Goal: Transaction & Acquisition: Purchase product/service

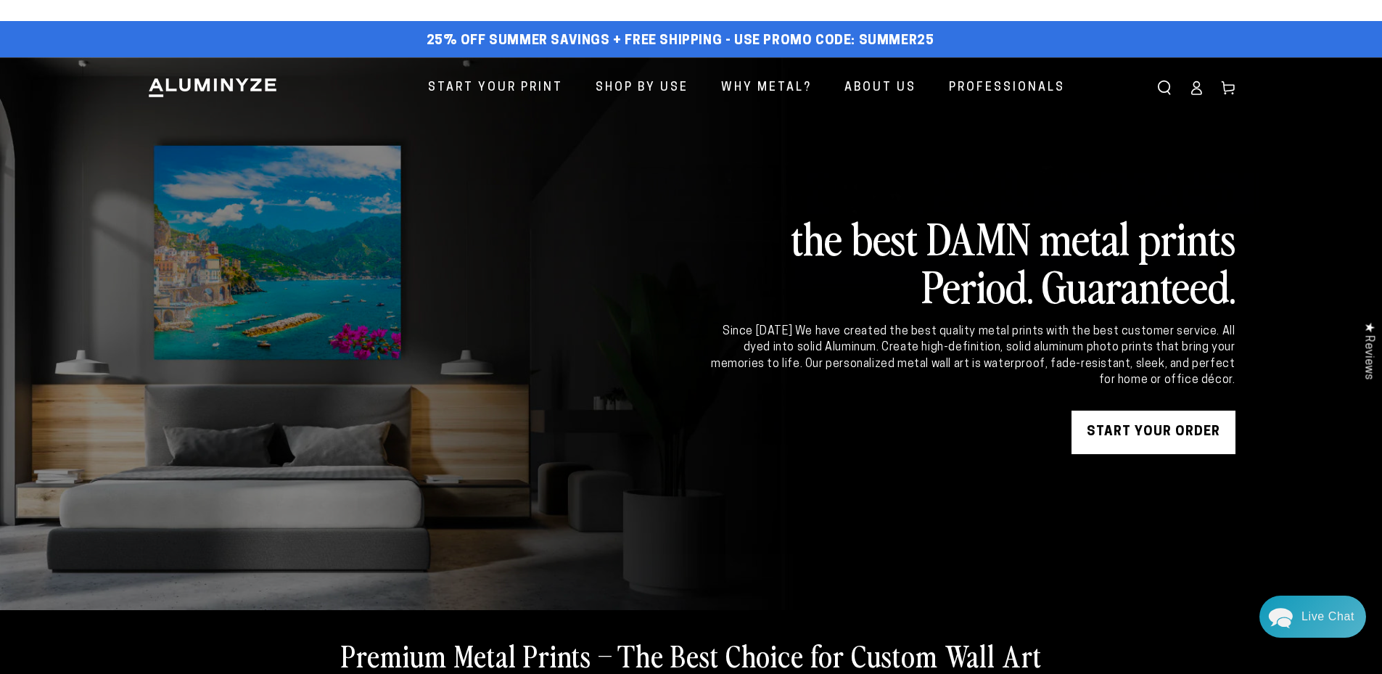
click at [1130, 429] on link "START YOUR Order" at bounding box center [1154, 433] width 164 height 44
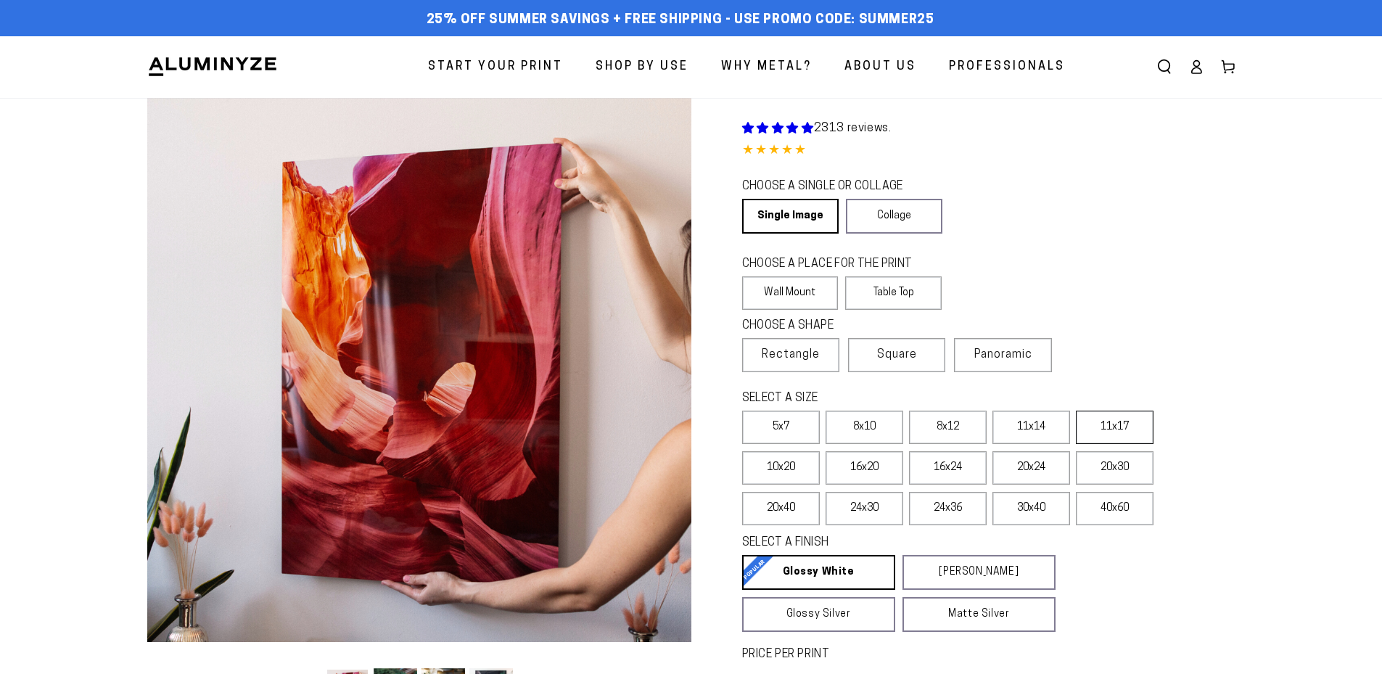
select select "**********"
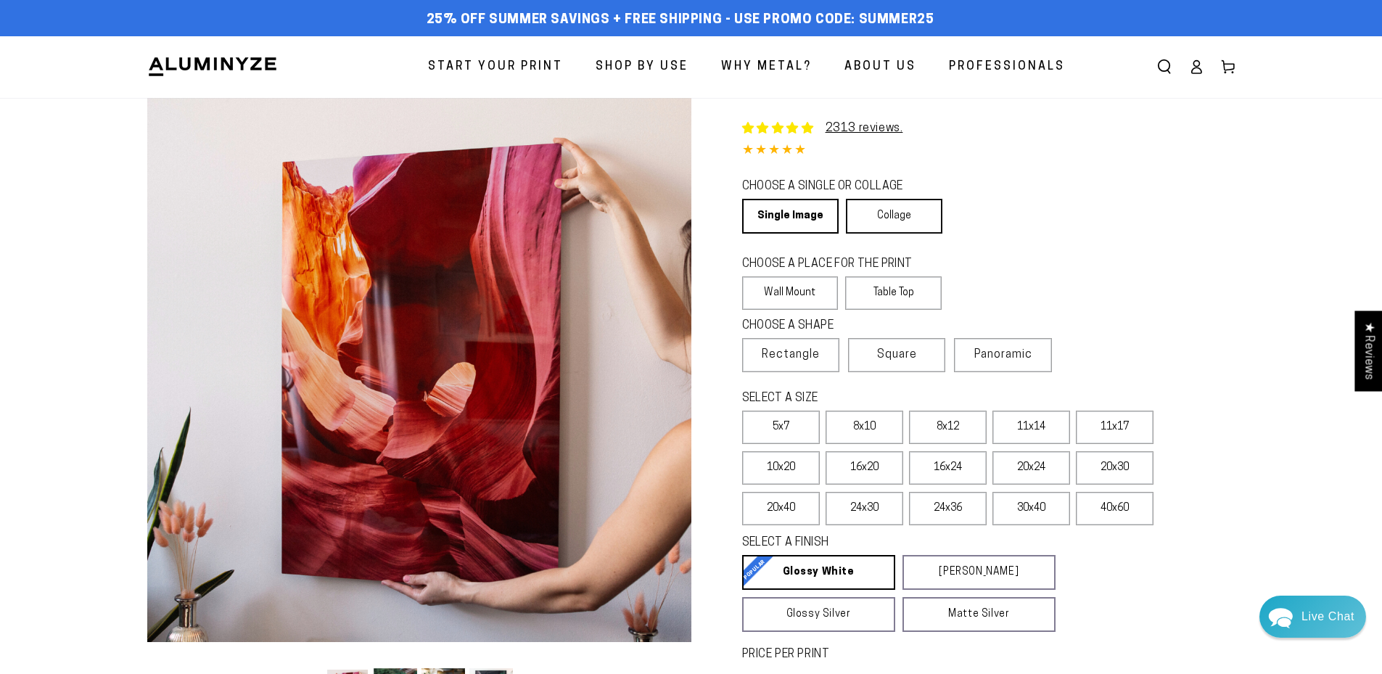
click at [892, 224] on link "Collage" at bounding box center [894, 216] width 96 height 35
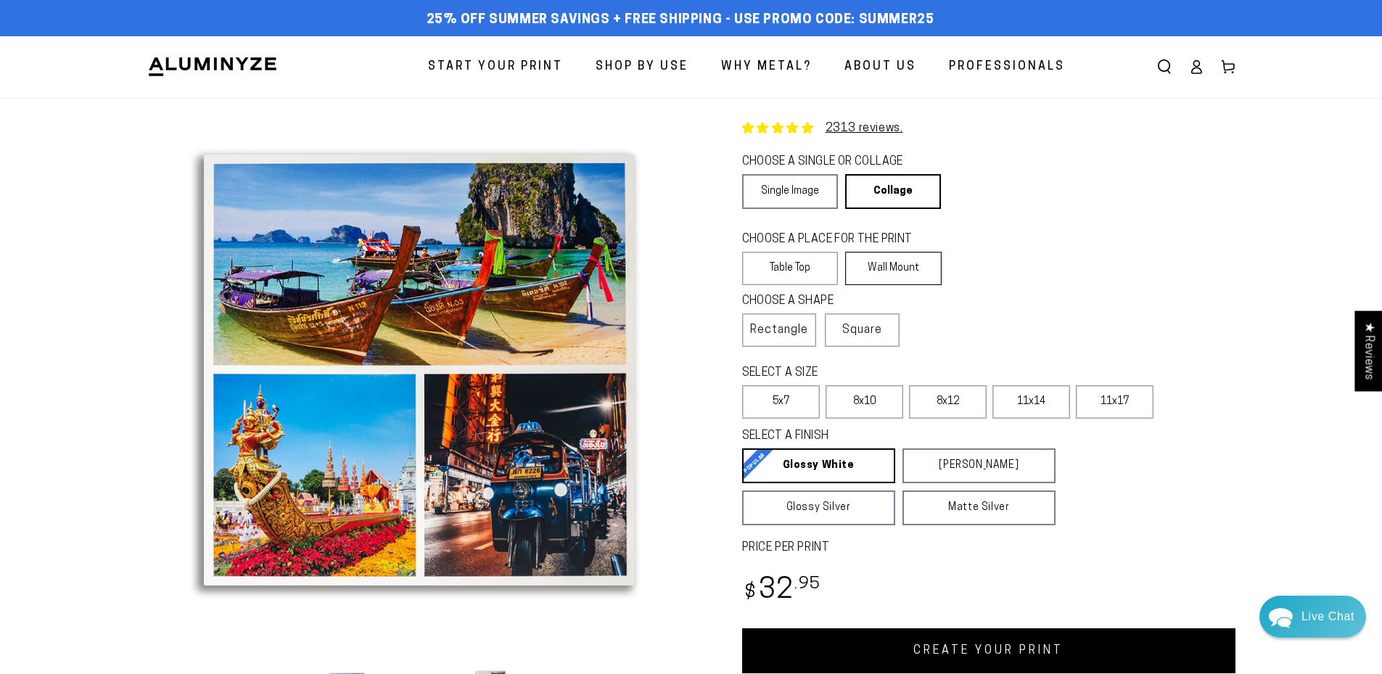
click at [896, 266] on label "Wall Mount" at bounding box center [893, 268] width 96 height 33
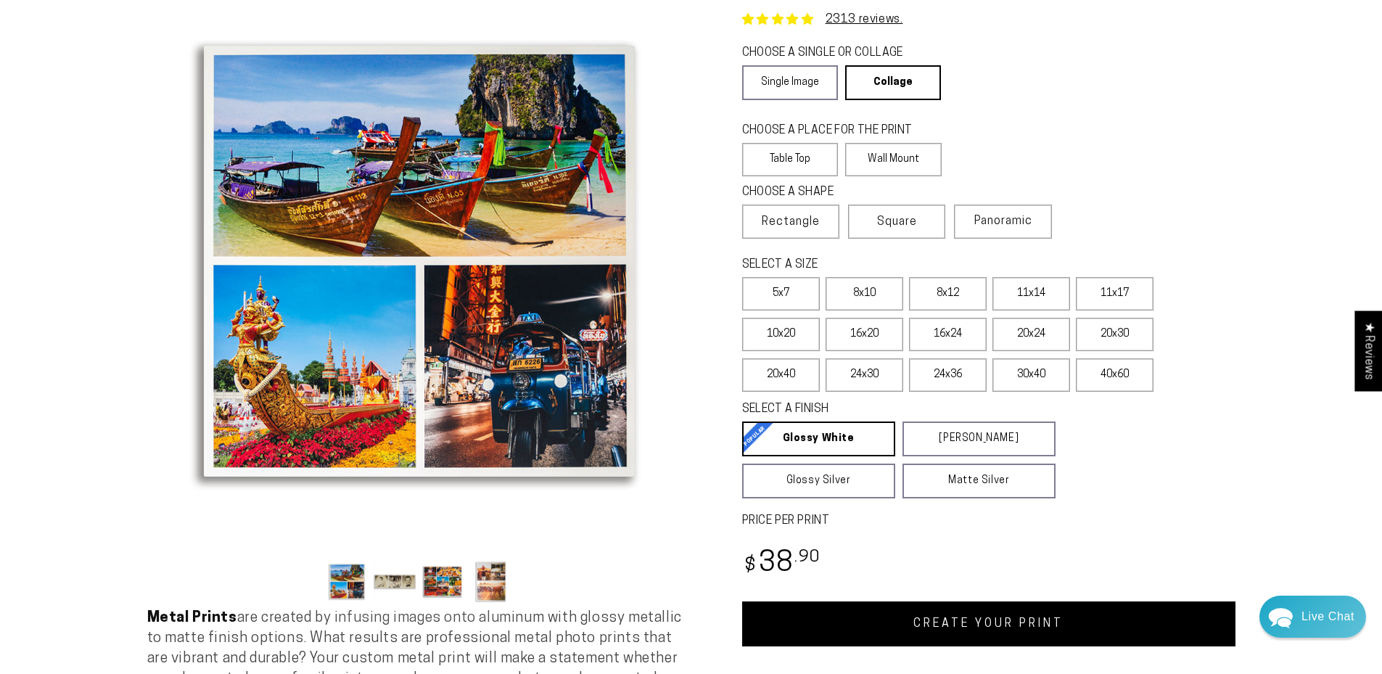
scroll to position [145, 0]
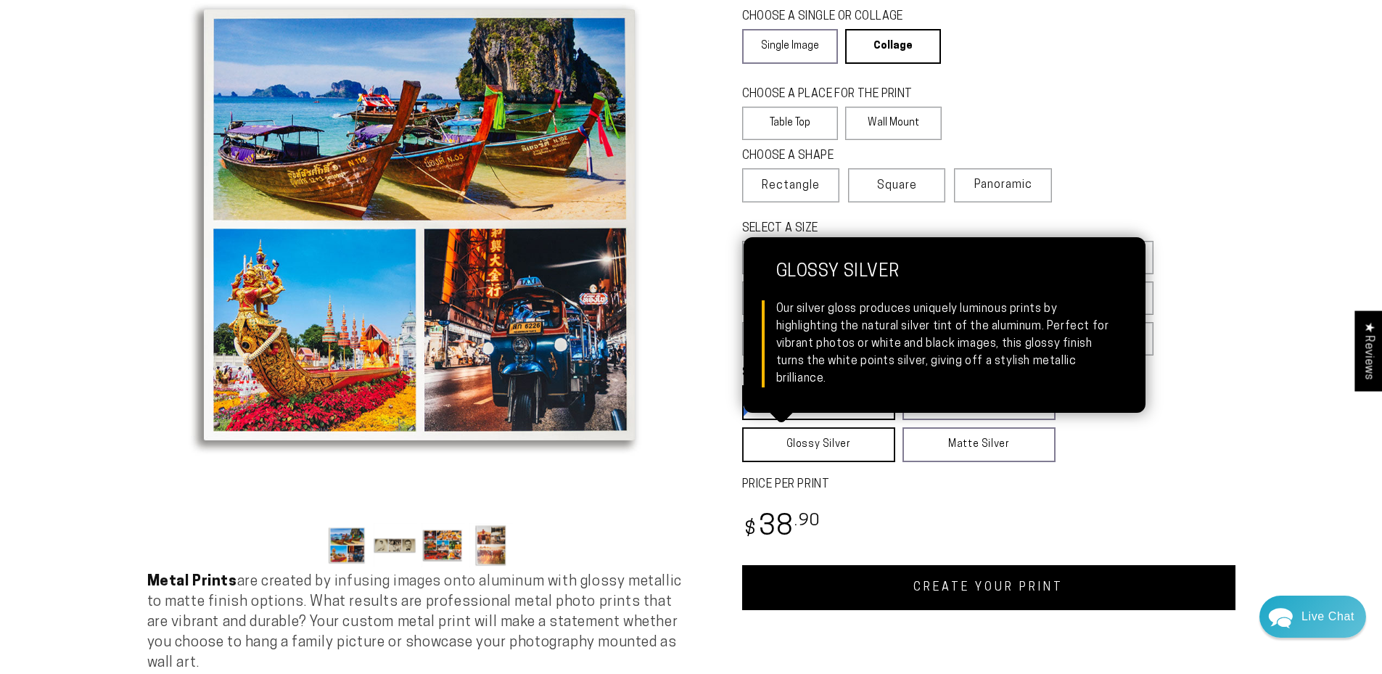
click at [838, 450] on link "Glossy Silver Glossy Silver Our silver gloss produces uniquely luminous prints …" at bounding box center [818, 444] width 153 height 35
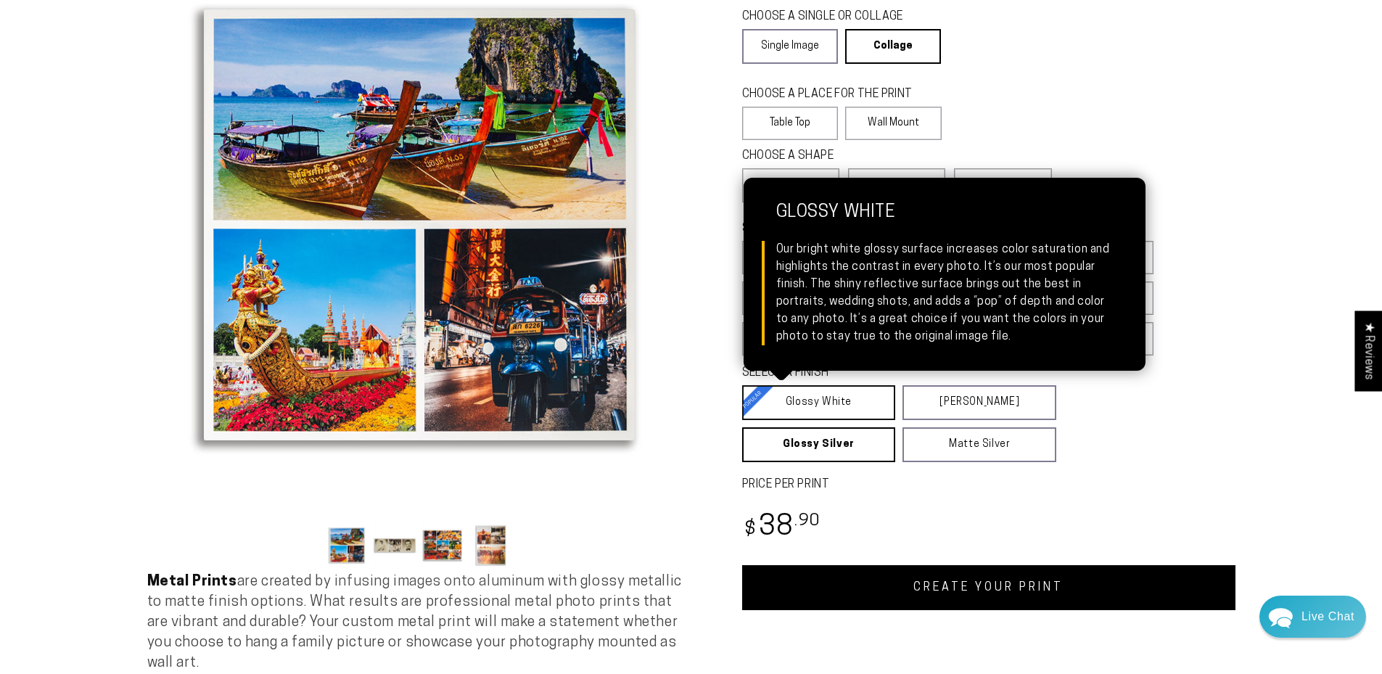
click at [815, 395] on link "Glossy White Glossy White Our bright white glossy surface increases color satur…" at bounding box center [819, 402] width 154 height 35
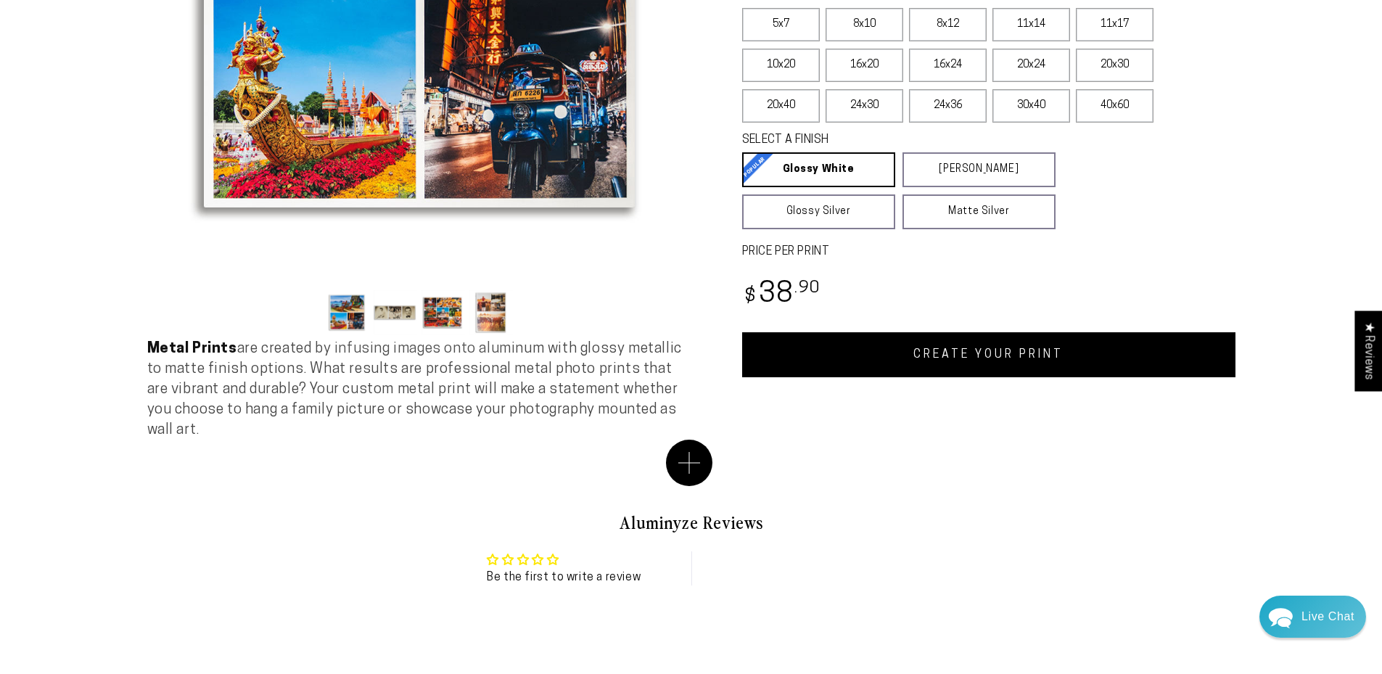
scroll to position [435, 0]
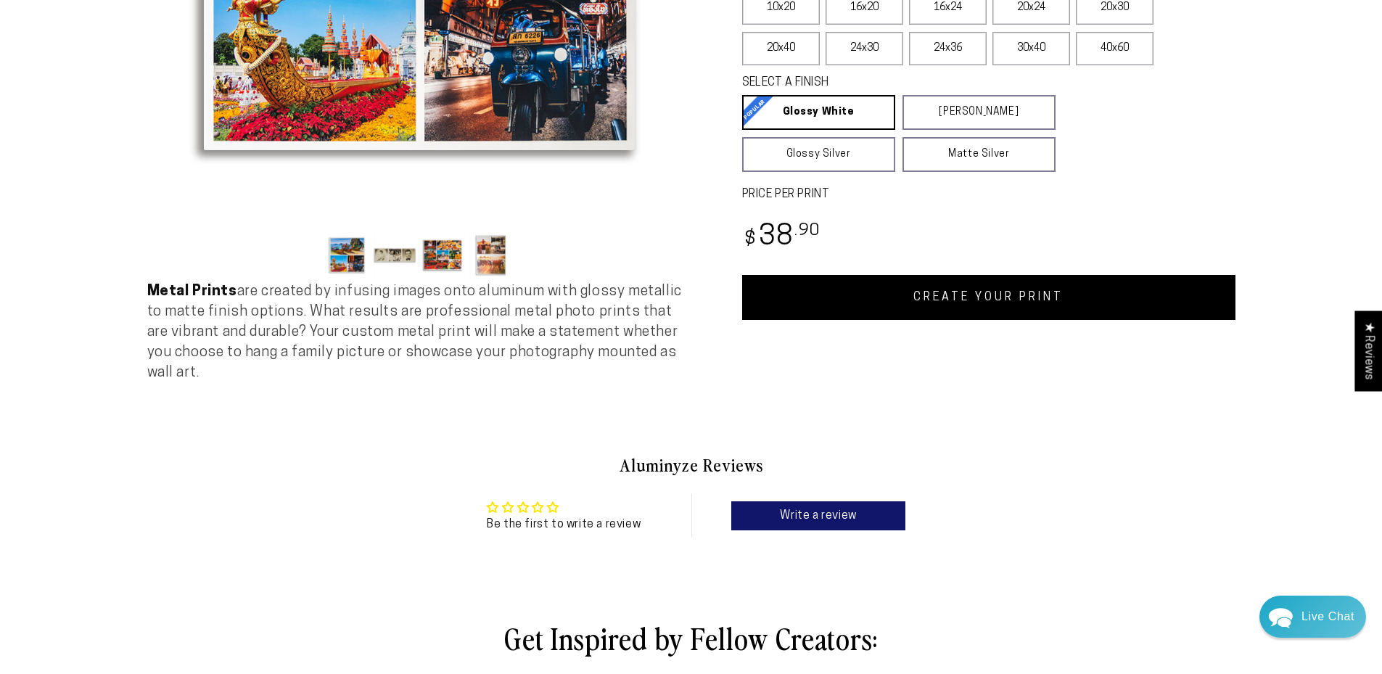
click at [395, 256] on button "Load image 2 in gallery view" at bounding box center [396, 255] width 44 height 44
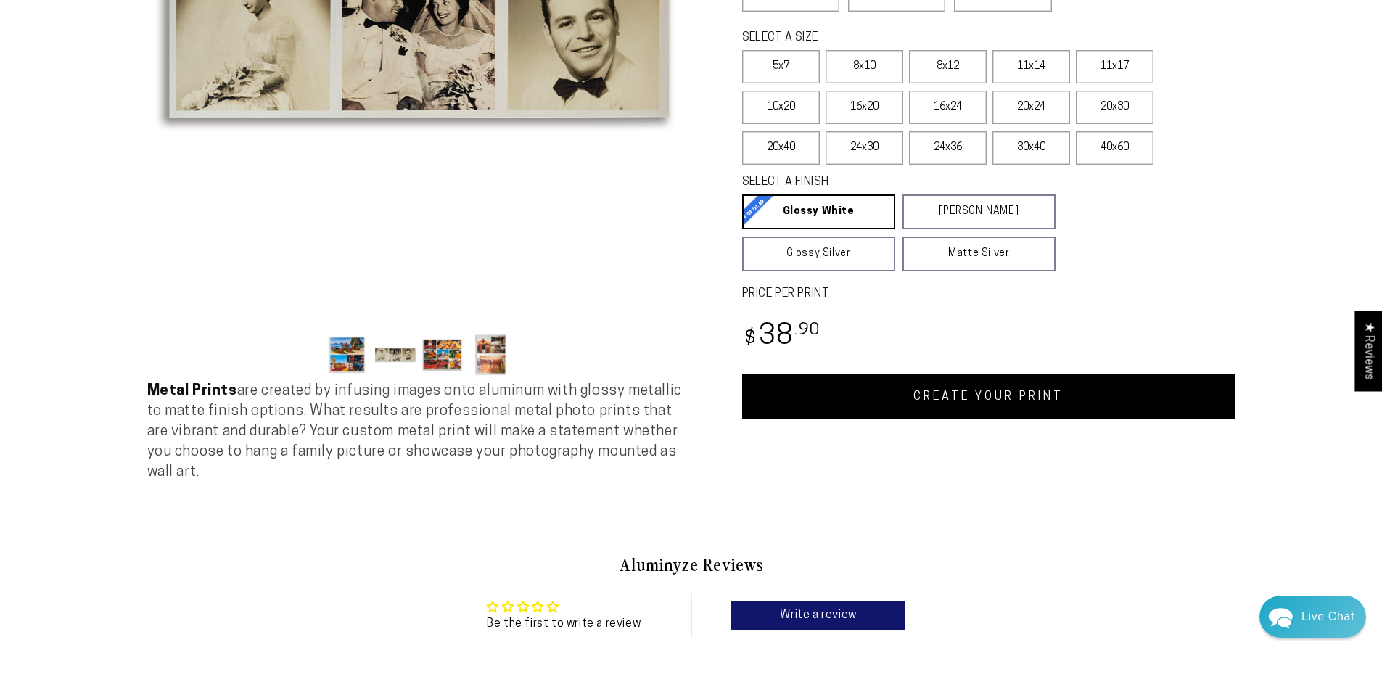
scroll to position [145, 0]
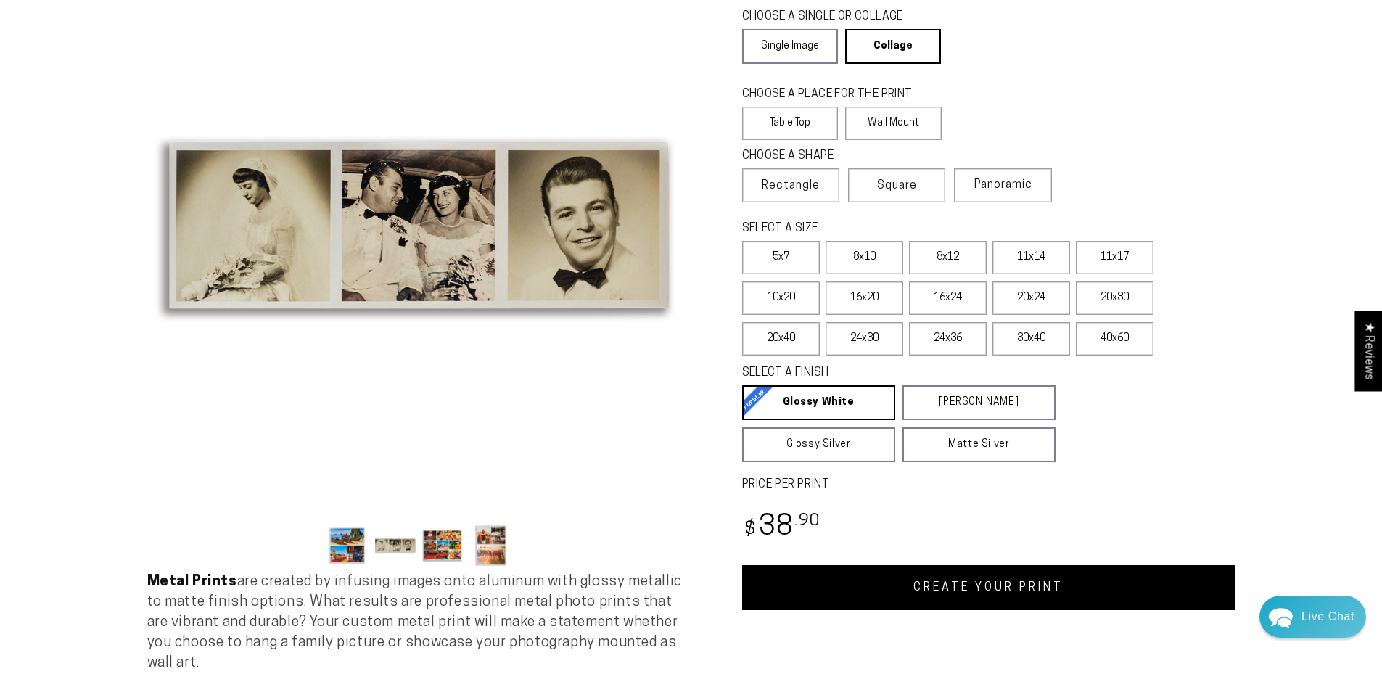
click at [439, 544] on button "Load image 3 in gallery view" at bounding box center [443, 545] width 44 height 44
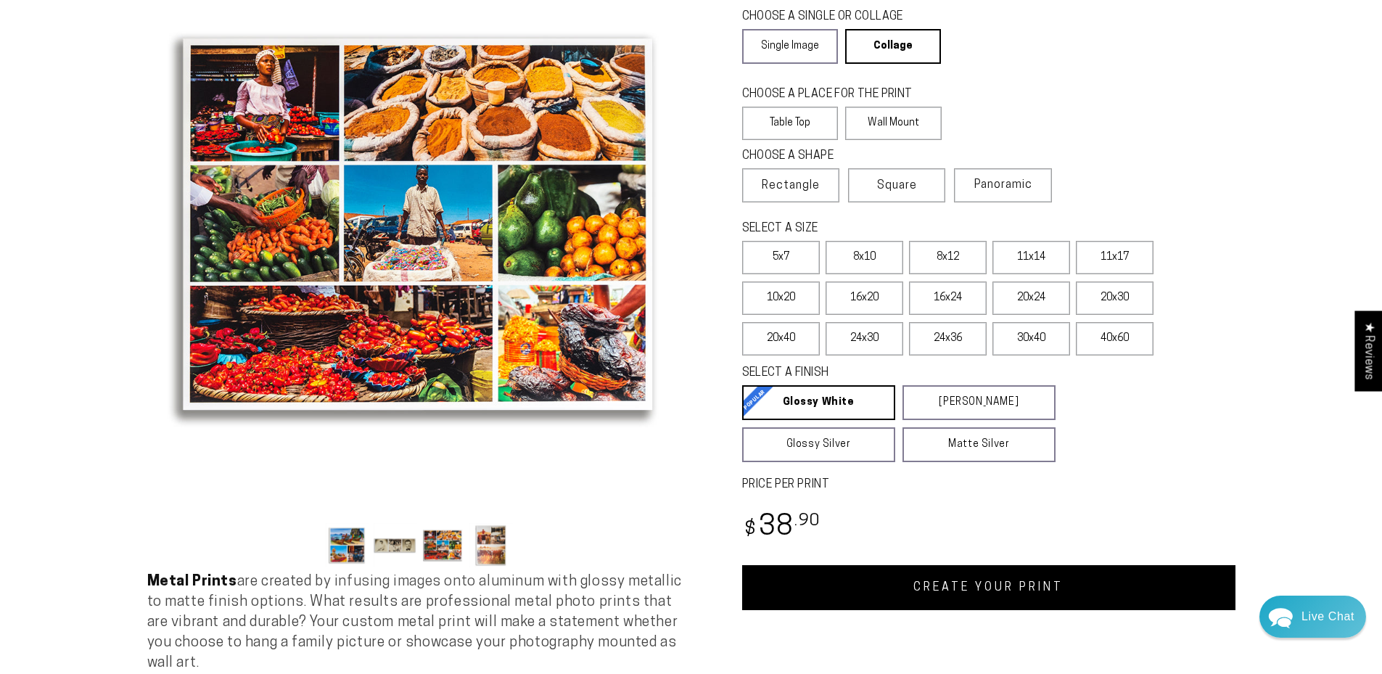
click at [497, 540] on button "Load image 4 in gallery view" at bounding box center [491, 545] width 44 height 44
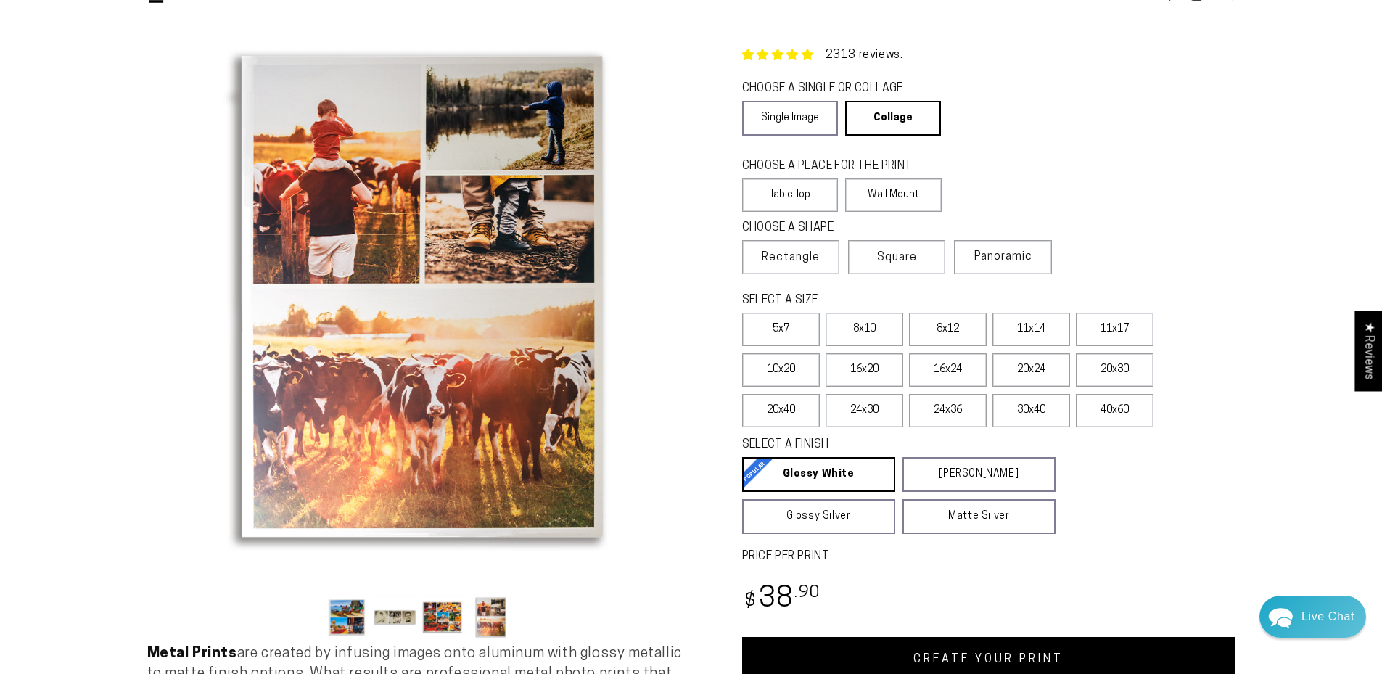
scroll to position [73, 0]
click at [1115, 414] on label "40x60" at bounding box center [1115, 411] width 78 height 33
click at [1035, 414] on label "30x40" at bounding box center [1031, 411] width 78 height 33
click at [924, 410] on label "24x36" at bounding box center [948, 411] width 78 height 33
click at [864, 403] on label "24x30" at bounding box center [865, 411] width 78 height 33
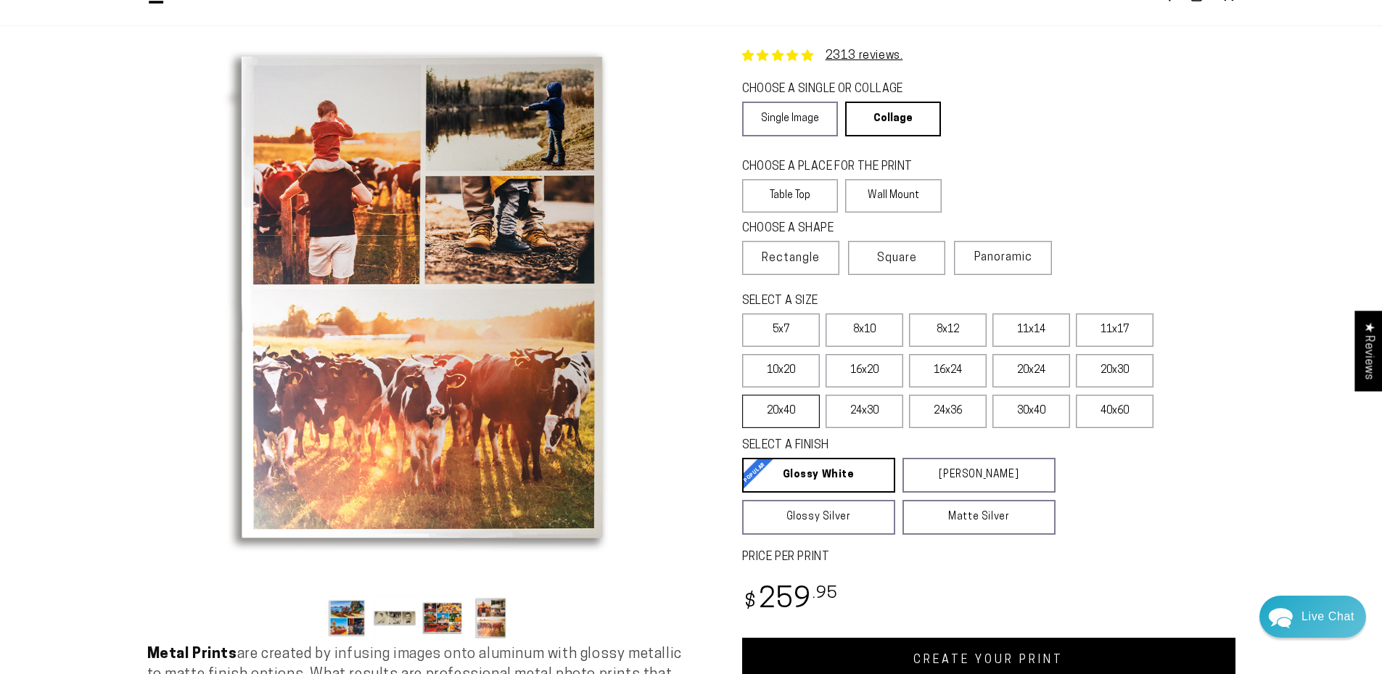
click at [768, 409] on label "20x40" at bounding box center [781, 411] width 78 height 33
click at [1110, 371] on label "20x30" at bounding box center [1115, 370] width 78 height 33
click at [995, 259] on span "Panoramic" at bounding box center [1003, 258] width 58 height 12
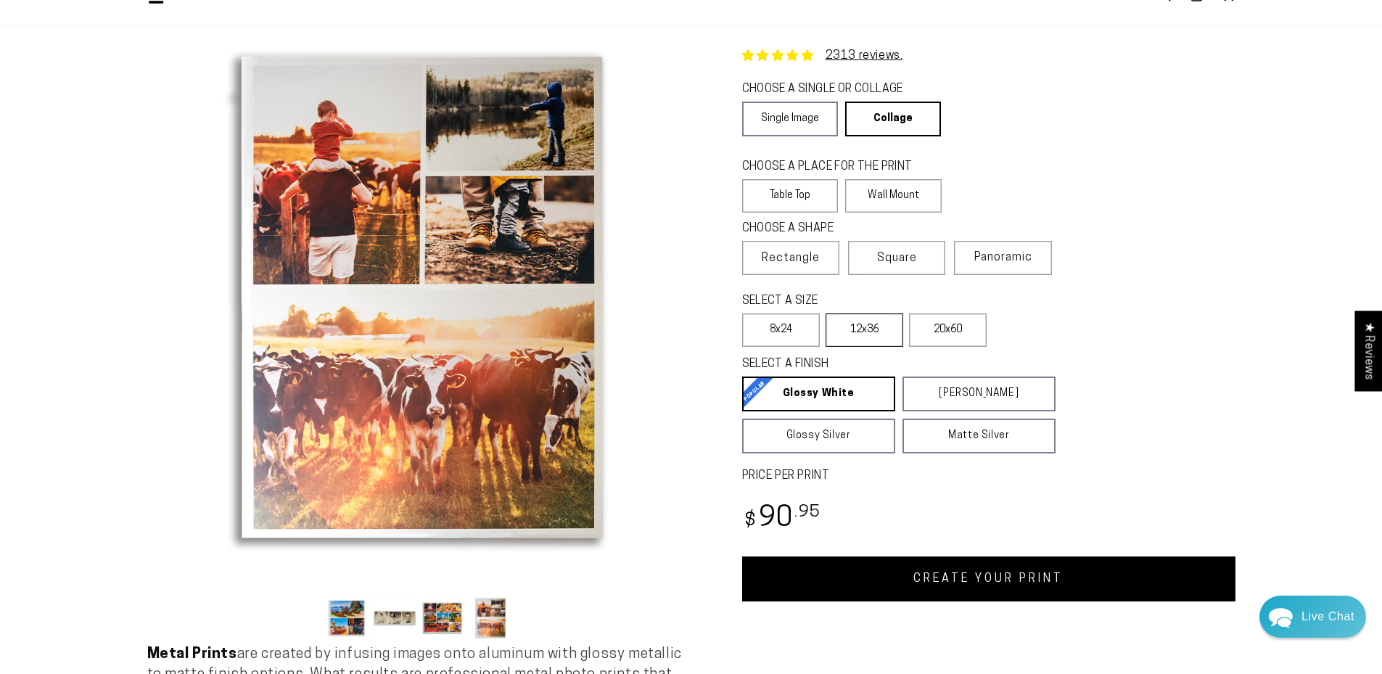
click at [855, 322] on label "12x36" at bounding box center [865, 329] width 78 height 33
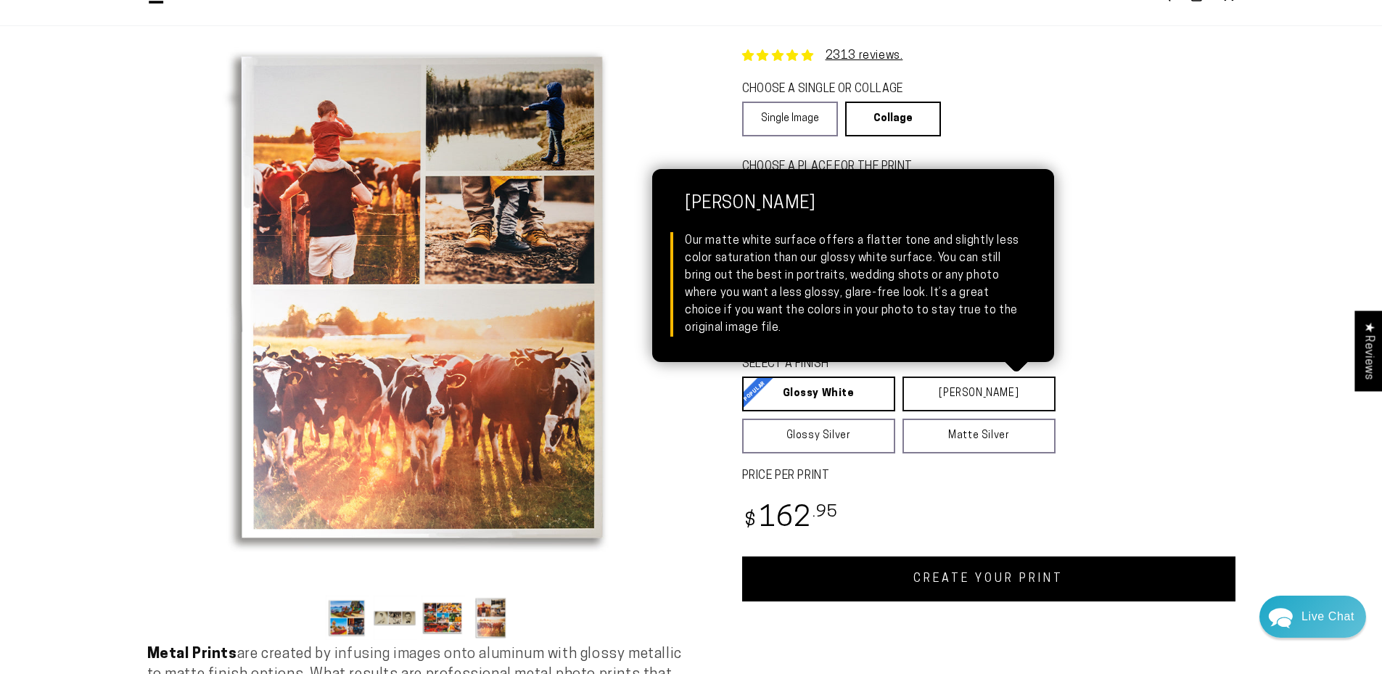
click at [976, 396] on link "Matte White Matte White Our matte white surface offers a flatter tone and sligh…" at bounding box center [978, 394] width 153 height 35
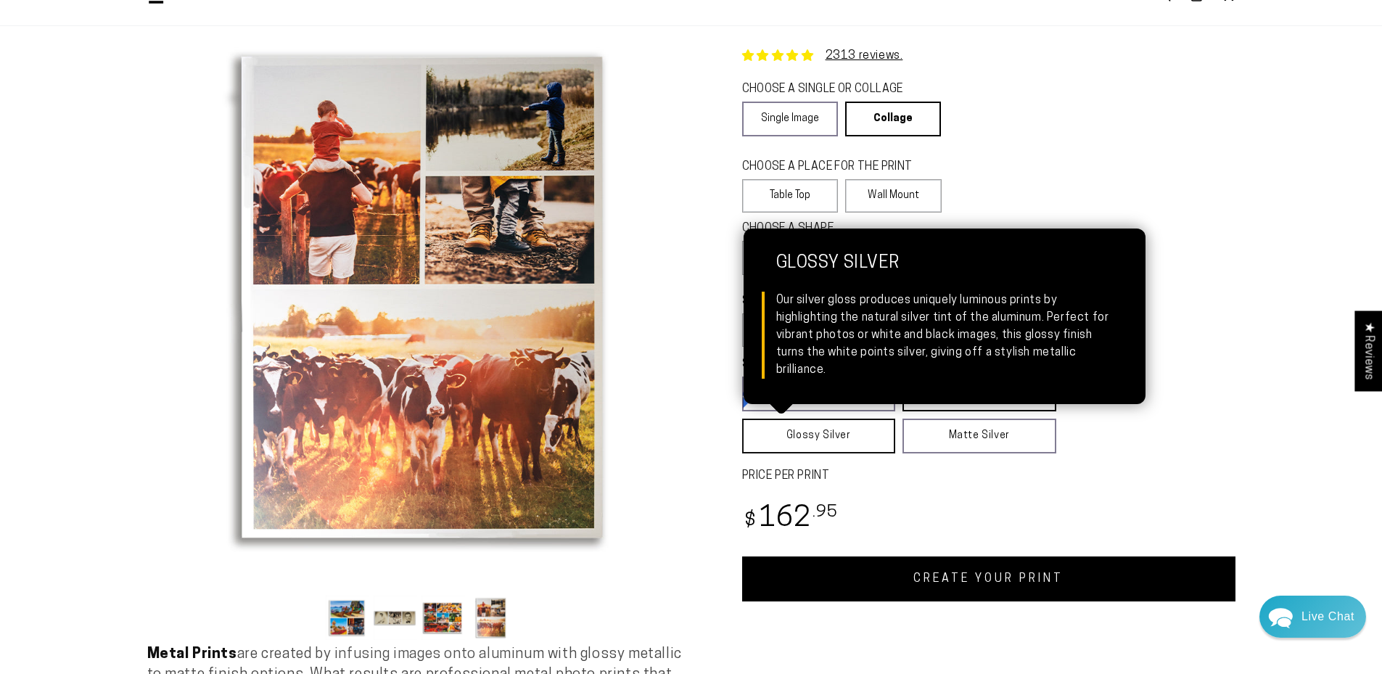
click at [848, 434] on link "Glossy Silver Glossy Silver Our silver gloss produces uniquely luminous prints …" at bounding box center [819, 436] width 154 height 35
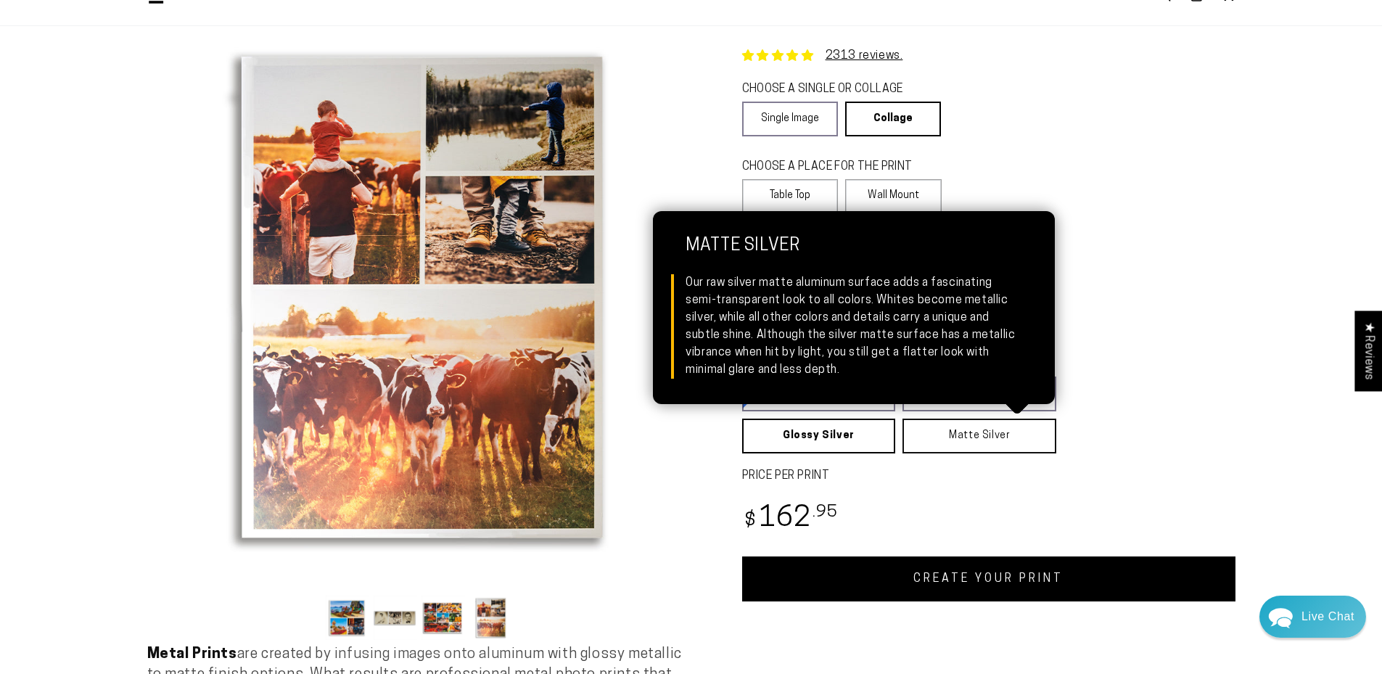
click at [961, 431] on link "Matte Silver Matte Silver Our raw silver matte aluminum surface adds a fascinat…" at bounding box center [979, 436] width 154 height 35
